Goal: Go to known website: Access a specific website the user already knows

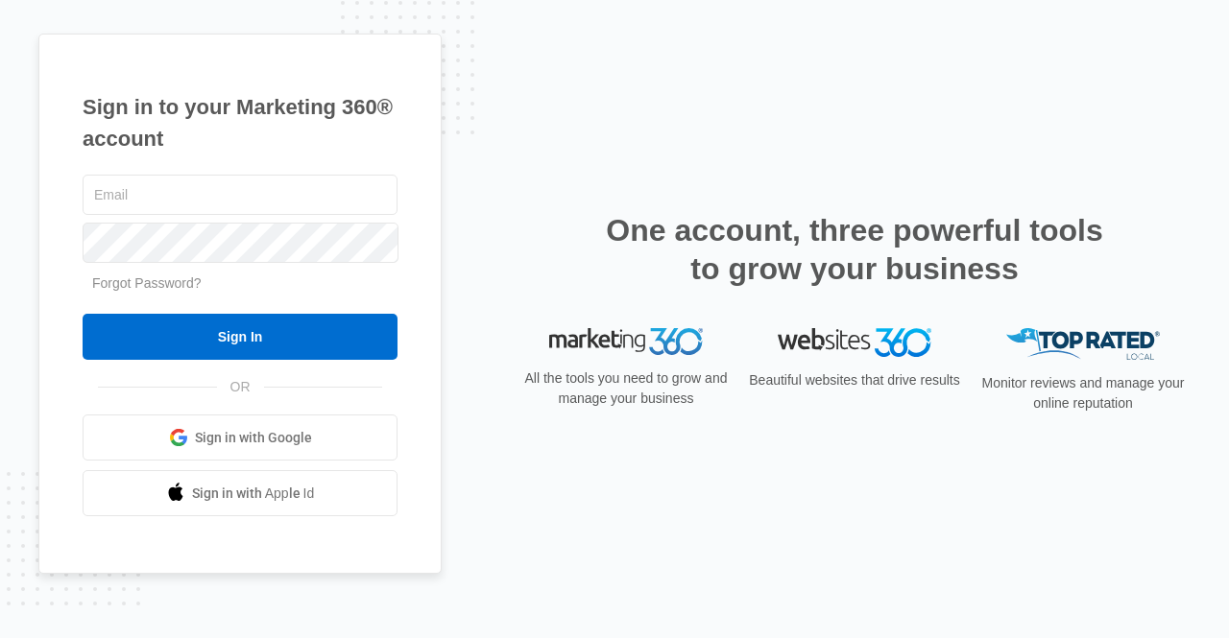
click at [655, 427] on div "Sign in to your Marketing 360® account Forgot Password? Sign In OR" at bounding box center [614, 320] width 1152 height 572
click at [253, 434] on span "Sign in with Google" at bounding box center [253, 438] width 117 height 20
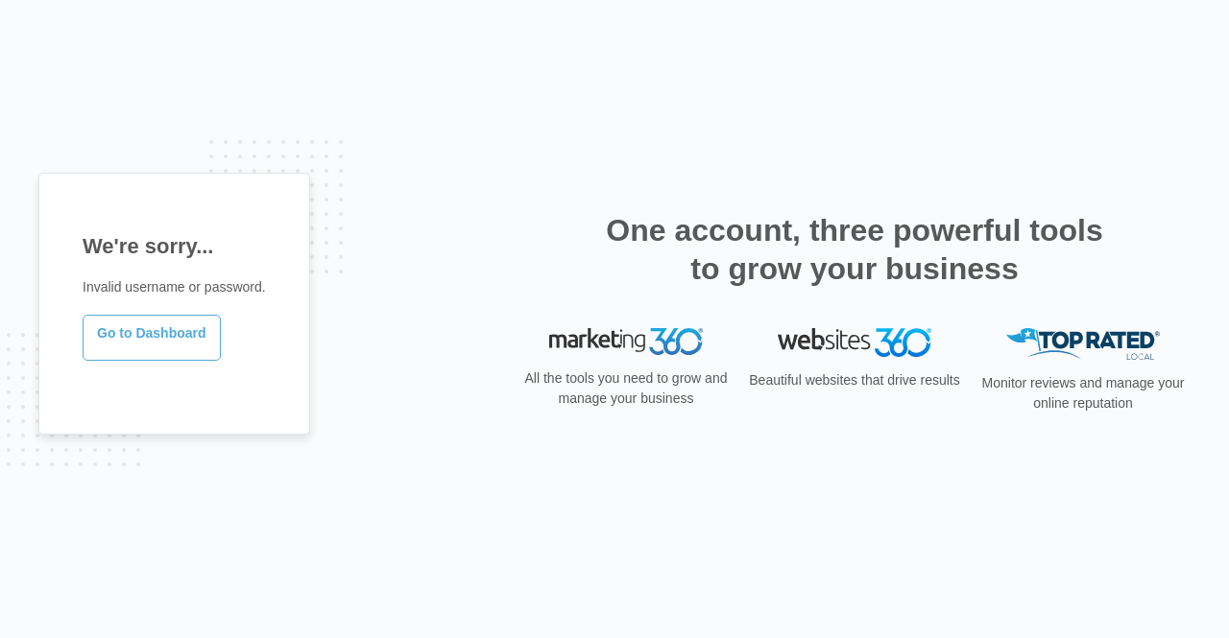
click at [108, 355] on link "Go to Dashboard" at bounding box center [152, 338] width 138 height 46
